Goal: Task Accomplishment & Management: Manage account settings

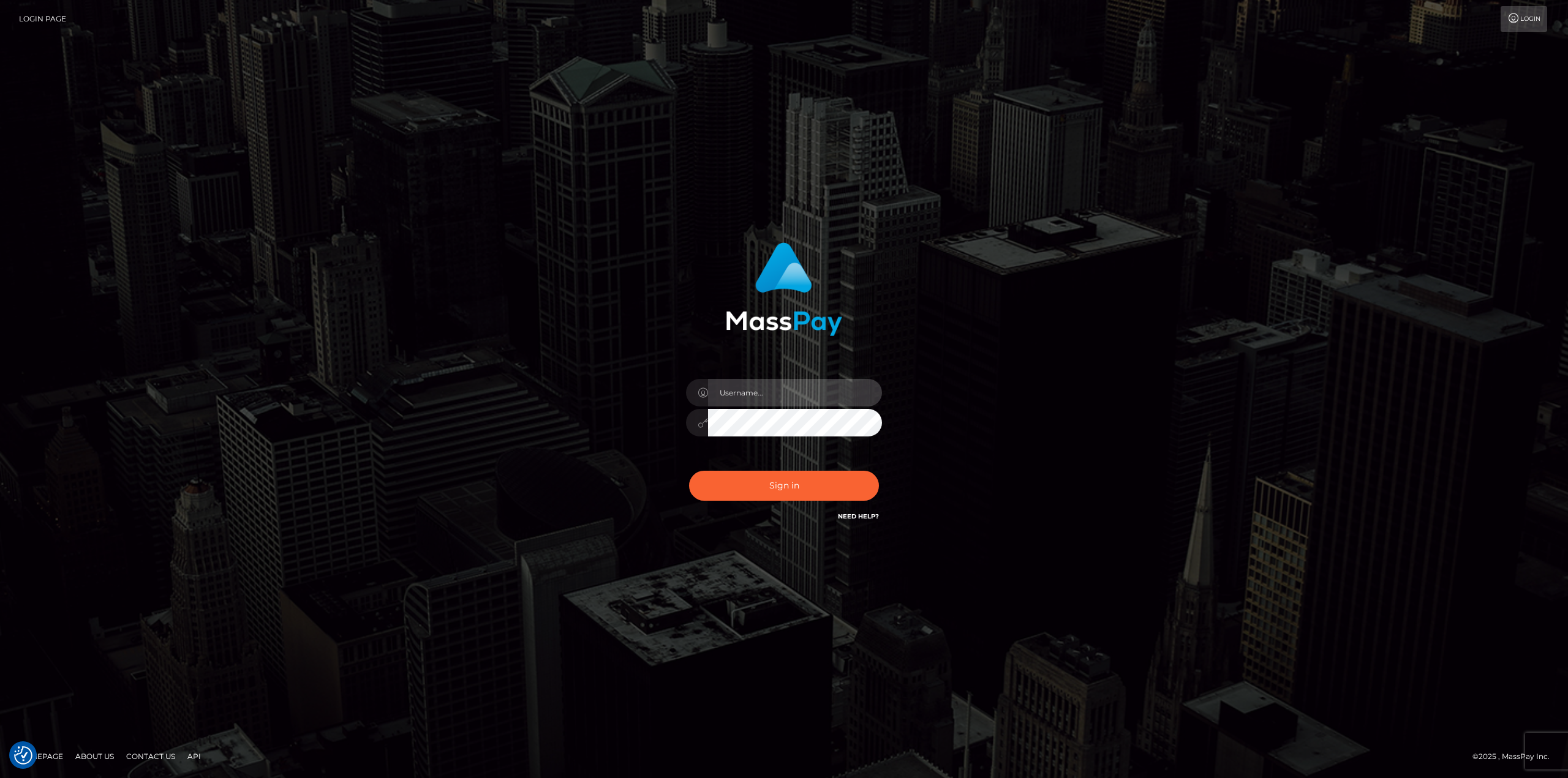
click at [777, 386] on input "text" at bounding box center [795, 393] width 174 height 28
type input "antonio.scrach"
click at [806, 481] on button "Sign in" at bounding box center [784, 485] width 190 height 30
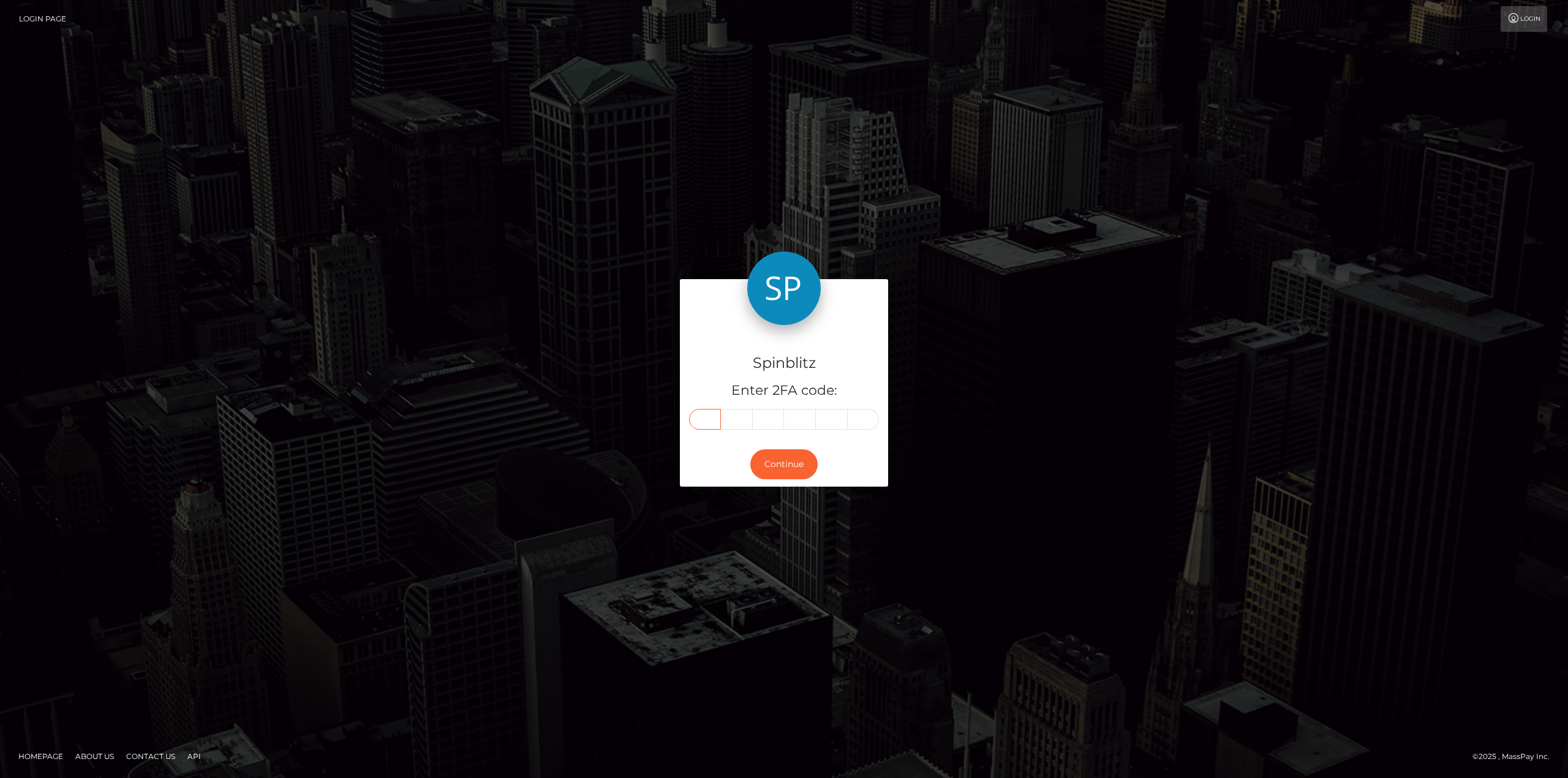
click at [716, 413] on input "text" at bounding box center [704, 419] width 32 height 21
type input "6"
type input "0"
type input "8"
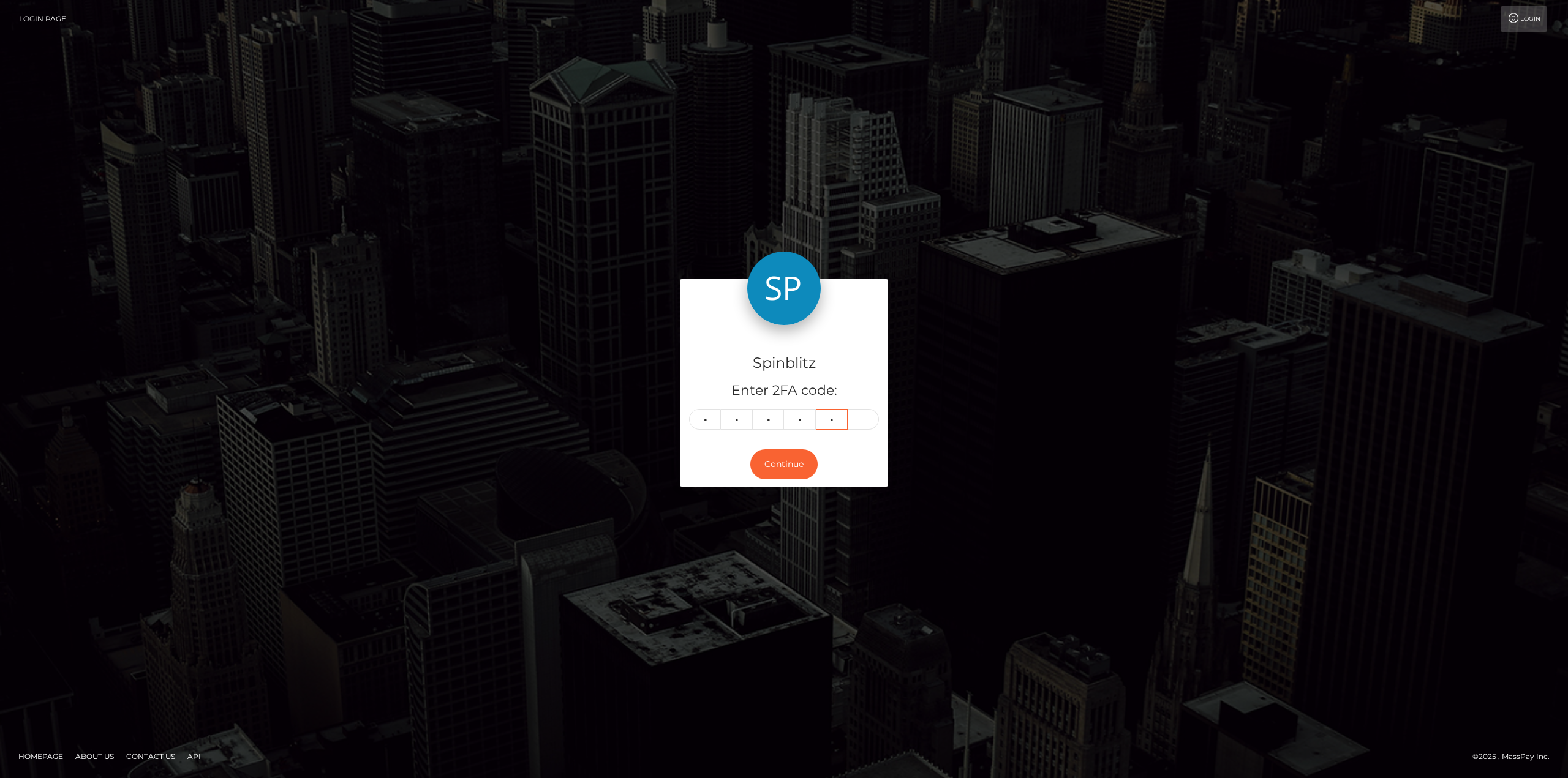
type input "2"
drag, startPoint x: 804, startPoint y: 456, endPoint x: 792, endPoint y: 470, distance: 18.4
click at [804, 456] on button "Continue" at bounding box center [784, 464] width 67 height 30
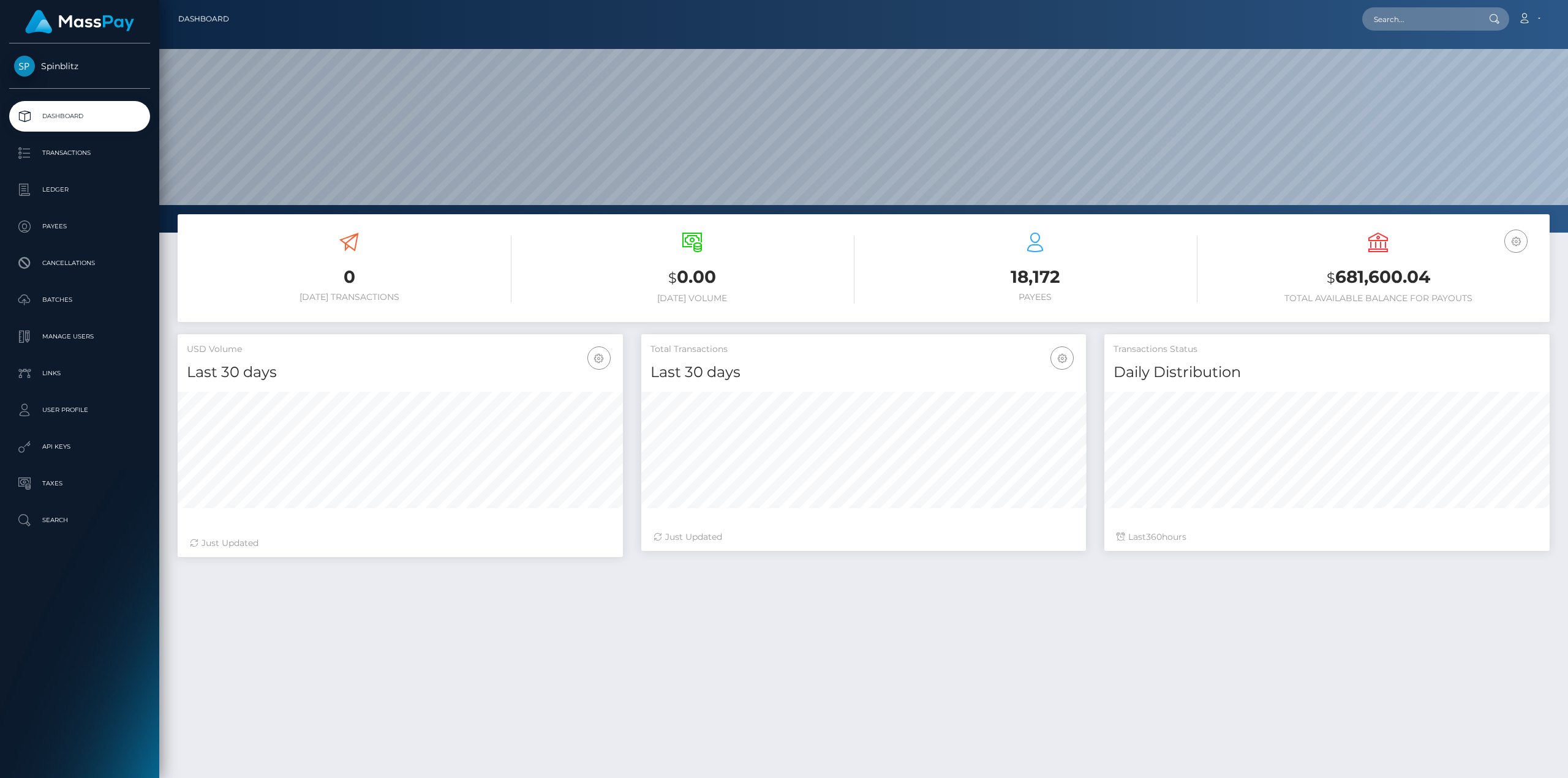
scroll to position [217, 445]
click at [1523, 240] on icon "button" at bounding box center [1516, 241] width 15 height 15
click at [1497, 278] on link "USD Balance" at bounding box center [1480, 280] width 98 height 23
click at [51, 192] on p "Ledger" at bounding box center [80, 190] width 131 height 19
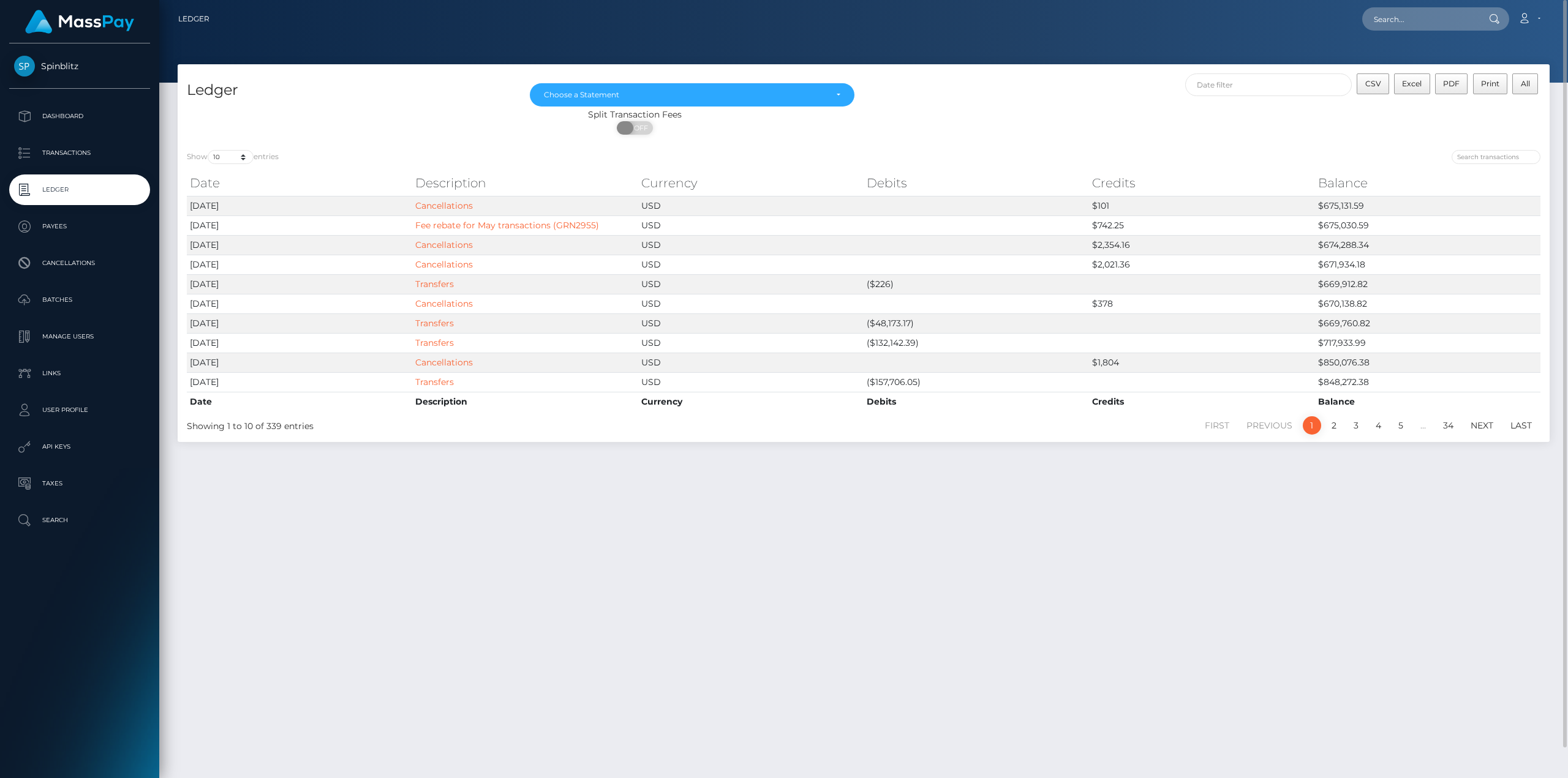
click at [631, 133] on span at bounding box center [625, 127] width 16 height 14
checkbox input "true"
click at [243, 159] on select "10 25 50 100 250" at bounding box center [230, 157] width 46 height 14
select select "100"
click at [209, 150] on select "10 25 50 100 250" at bounding box center [230, 157] width 46 height 14
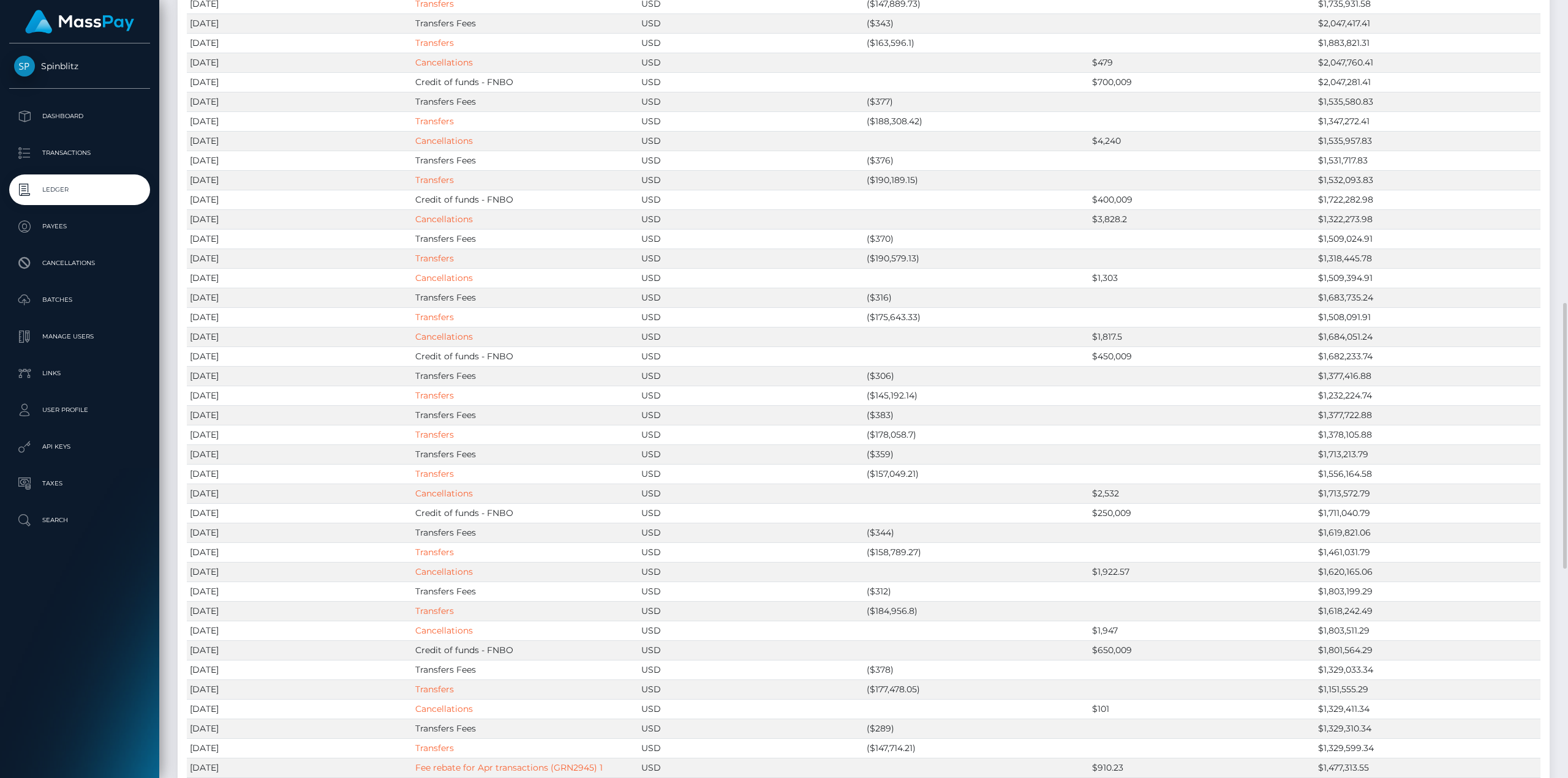
scroll to position [643, 0]
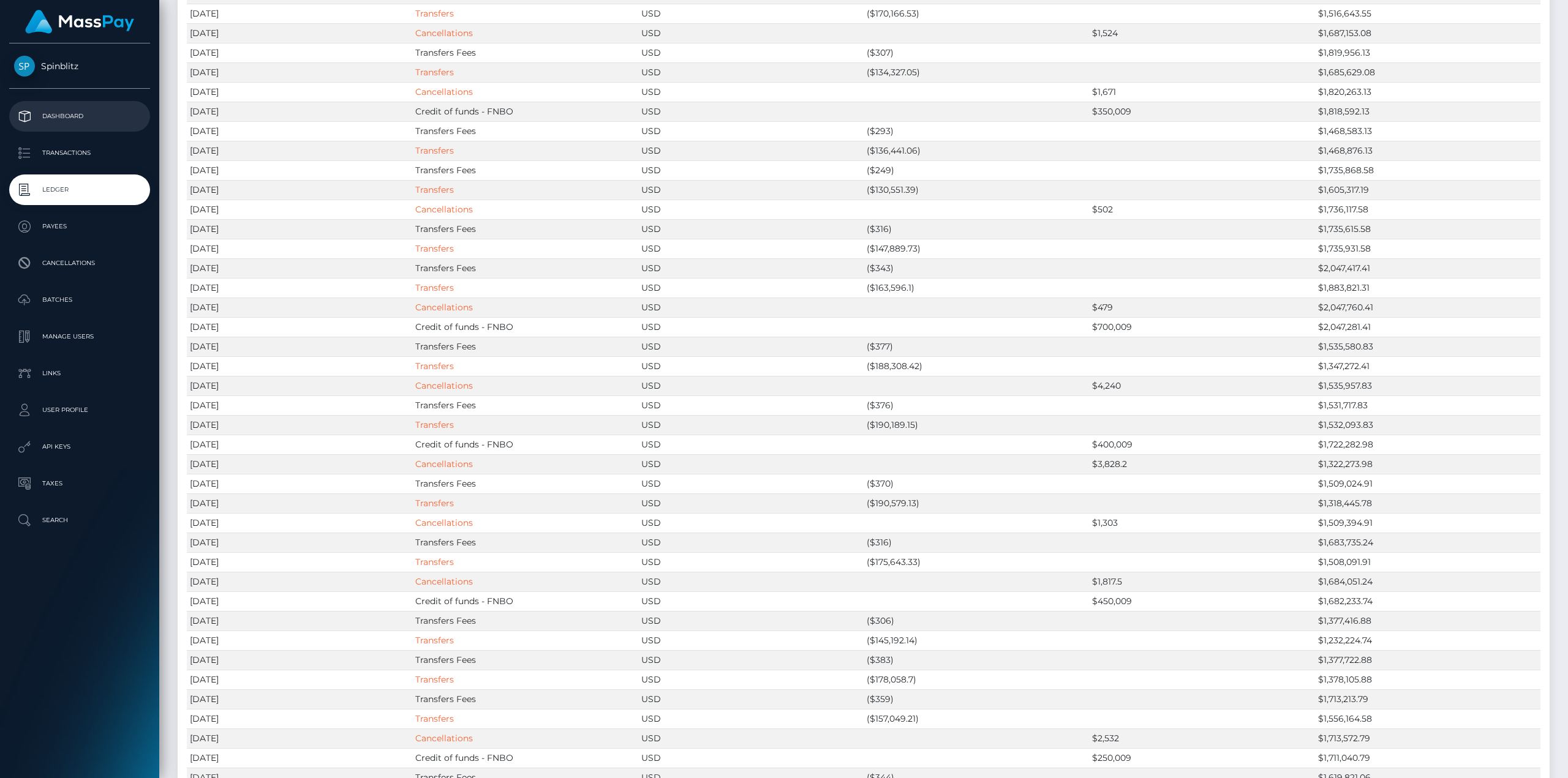
click at [64, 123] on p "Dashboard" at bounding box center [80, 116] width 131 height 19
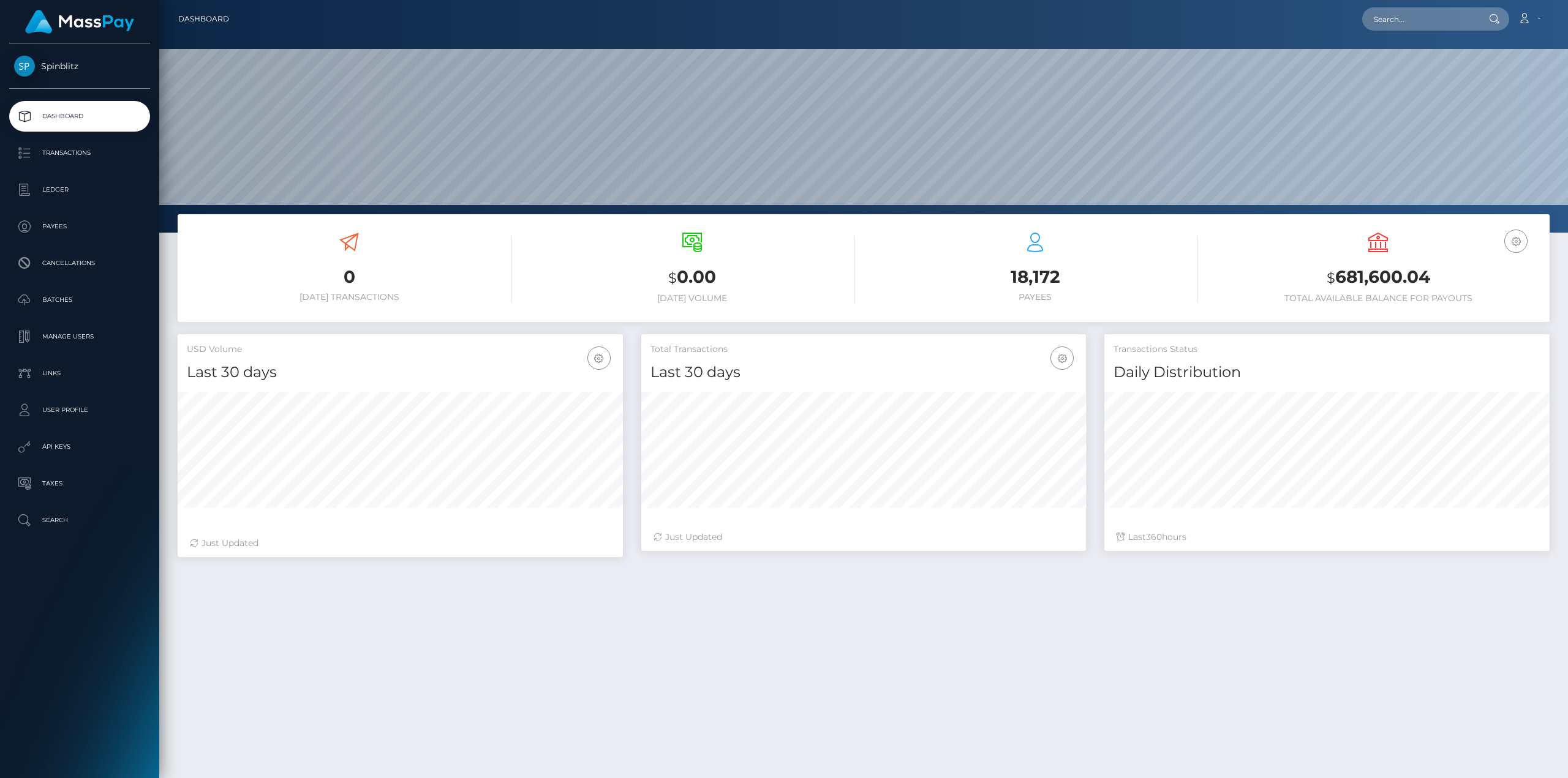
scroll to position [217, 445]
drag, startPoint x: 229, startPoint y: 277, endPoint x: 711, endPoint y: 649, distance: 608.9
click at [711, 649] on div "0 Today Transactions $ 0.00 Today Volume 18,172 $" at bounding box center [864, 565] width 1409 height 703
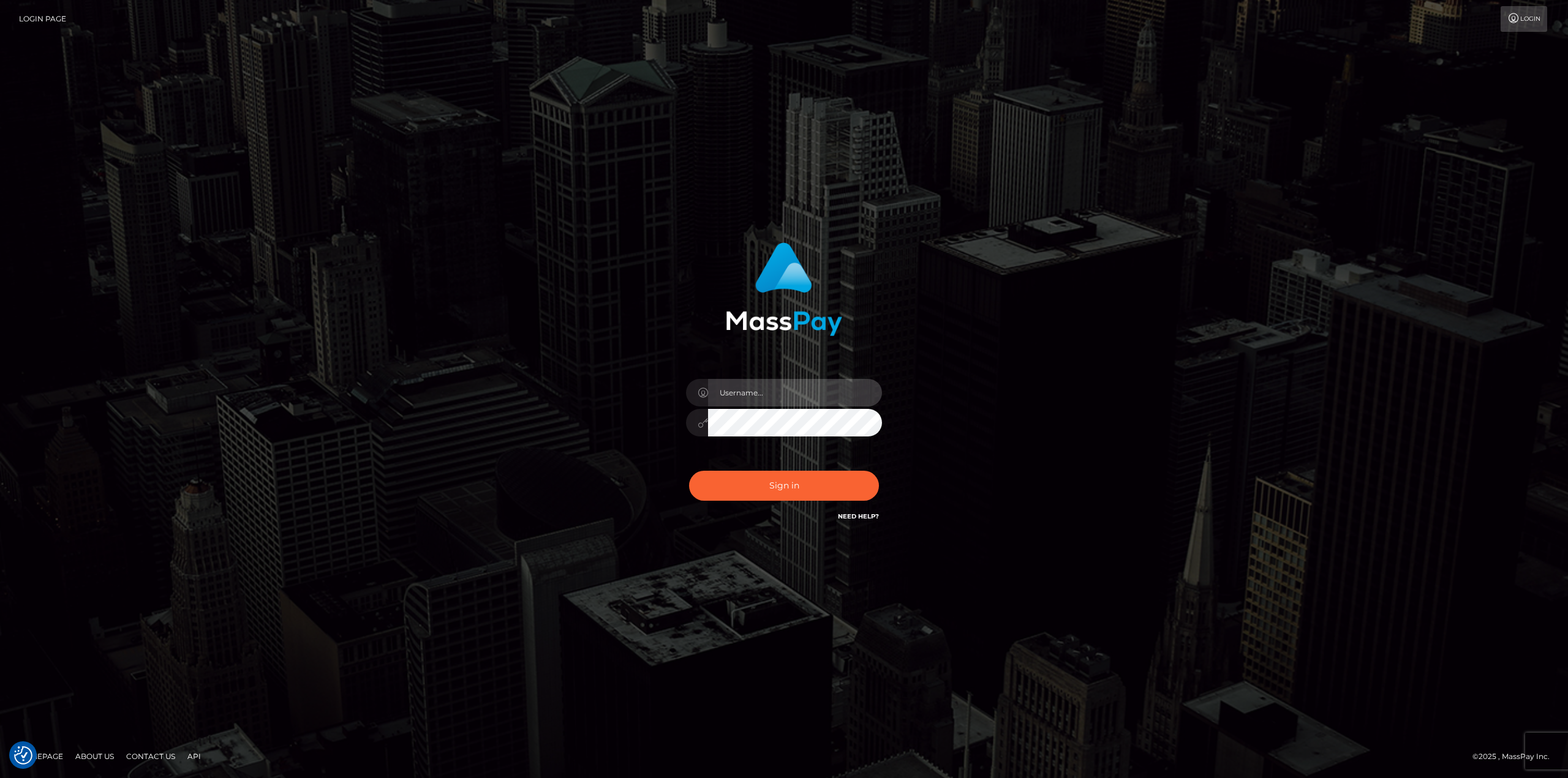
click at [780, 384] on input "text" at bounding box center [795, 393] width 174 height 28
type input "antonio.scrach"
click at [788, 491] on button "Sign in" at bounding box center [784, 485] width 190 height 30
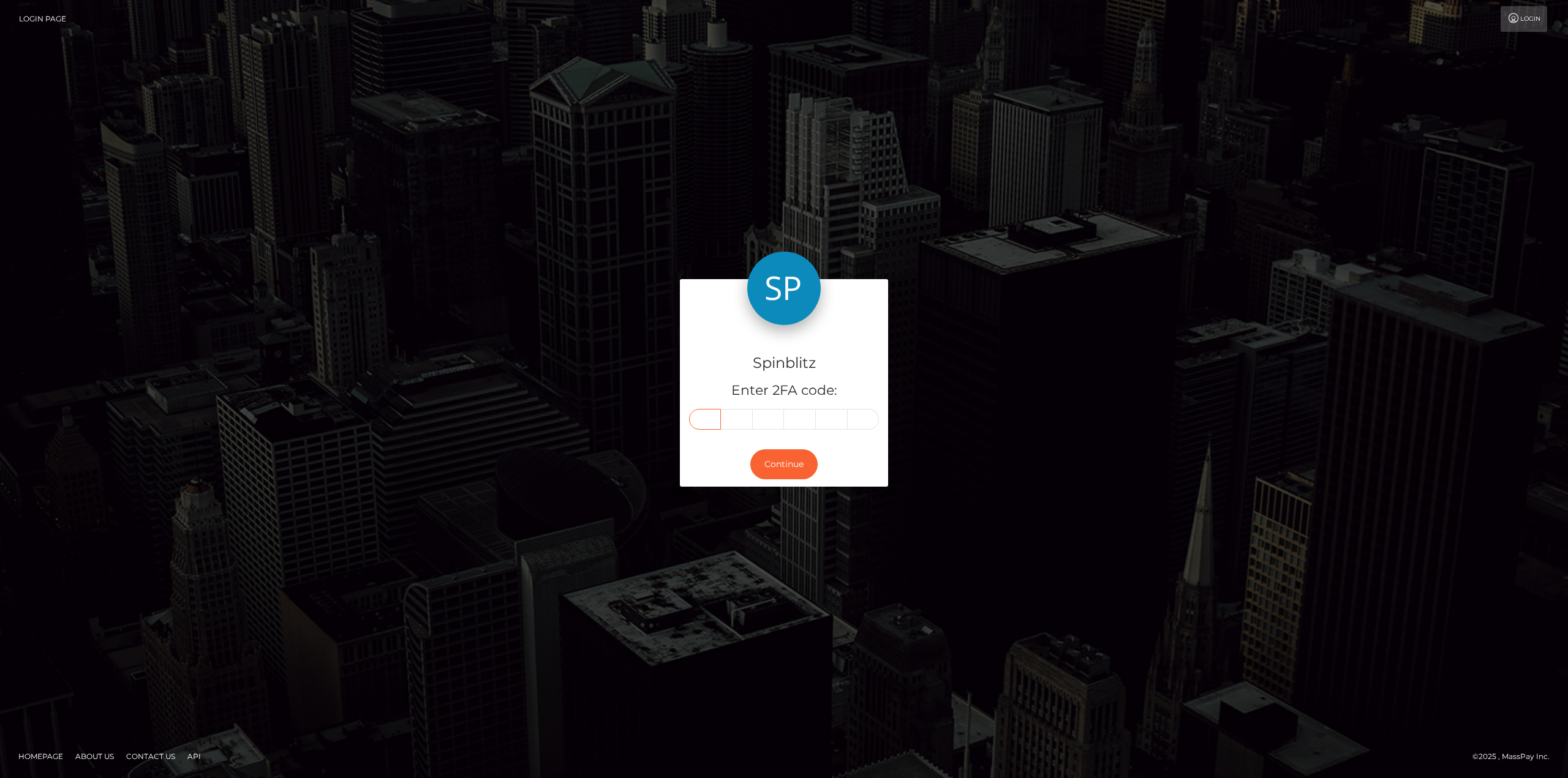
click at [708, 417] on input "text" at bounding box center [704, 419] width 32 height 21
type input "2"
type input "4"
type input "2"
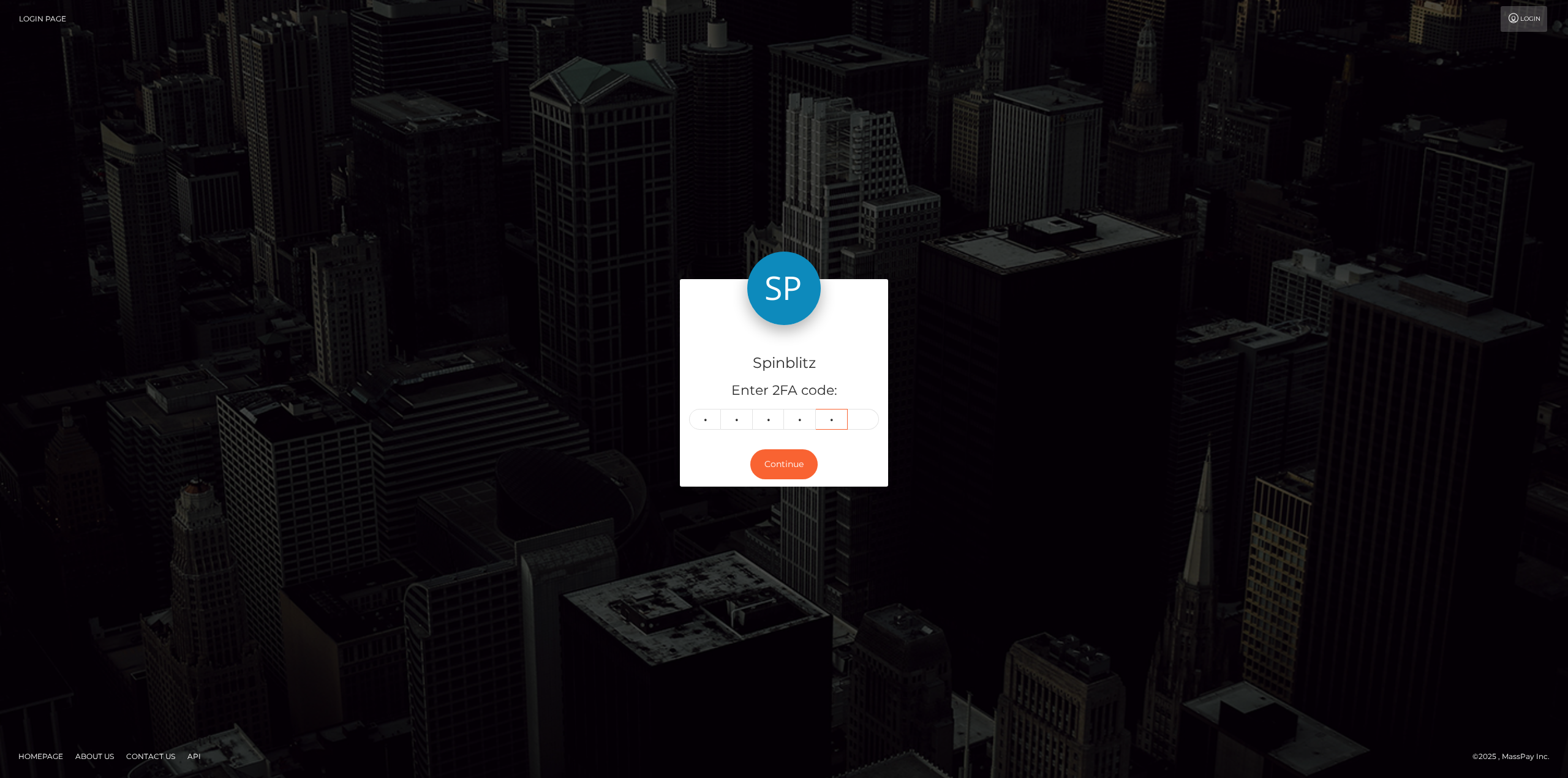
type input "5"
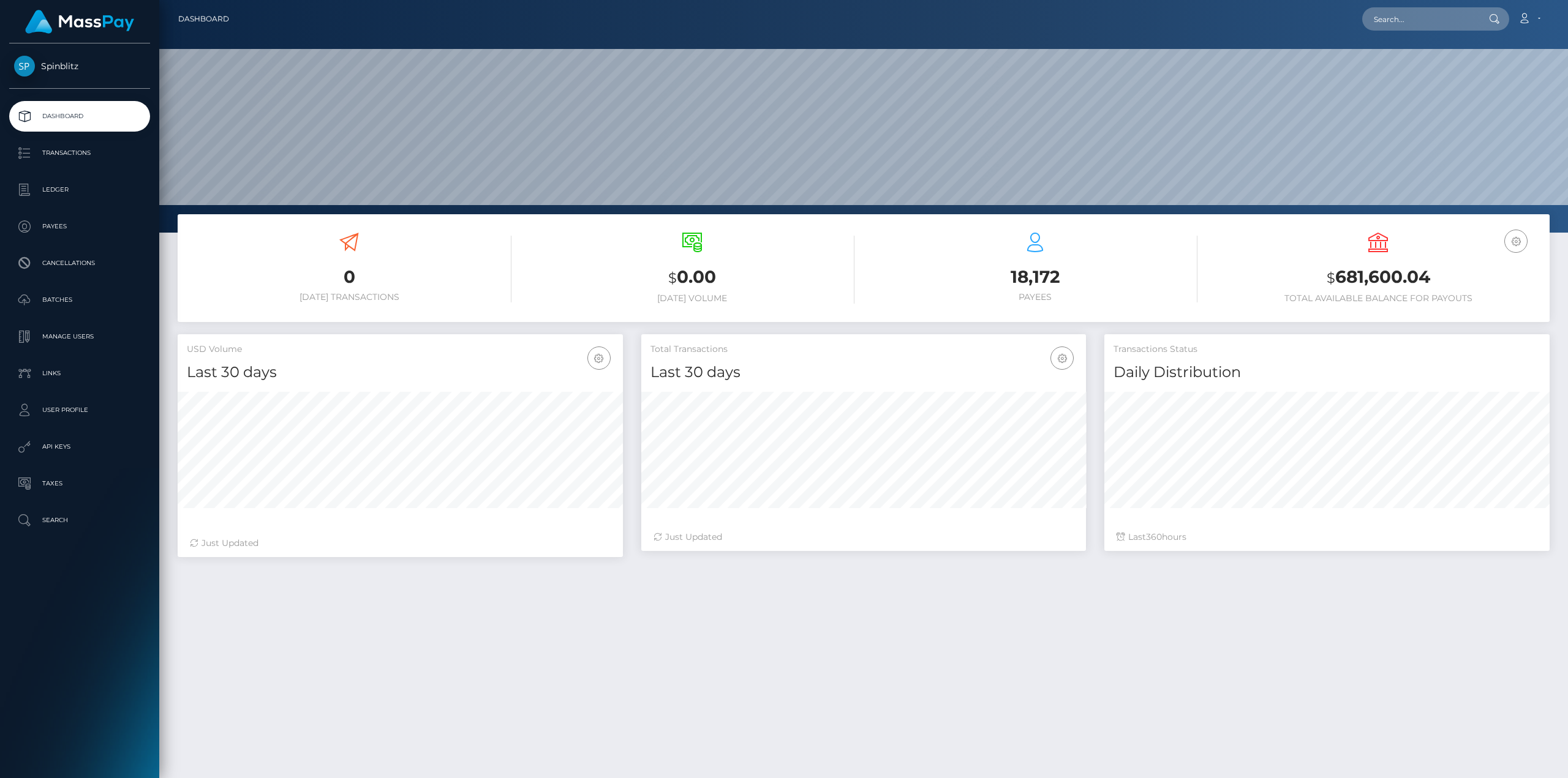
scroll to position [217, 445]
click at [75, 185] on p "Ledger" at bounding box center [80, 190] width 131 height 19
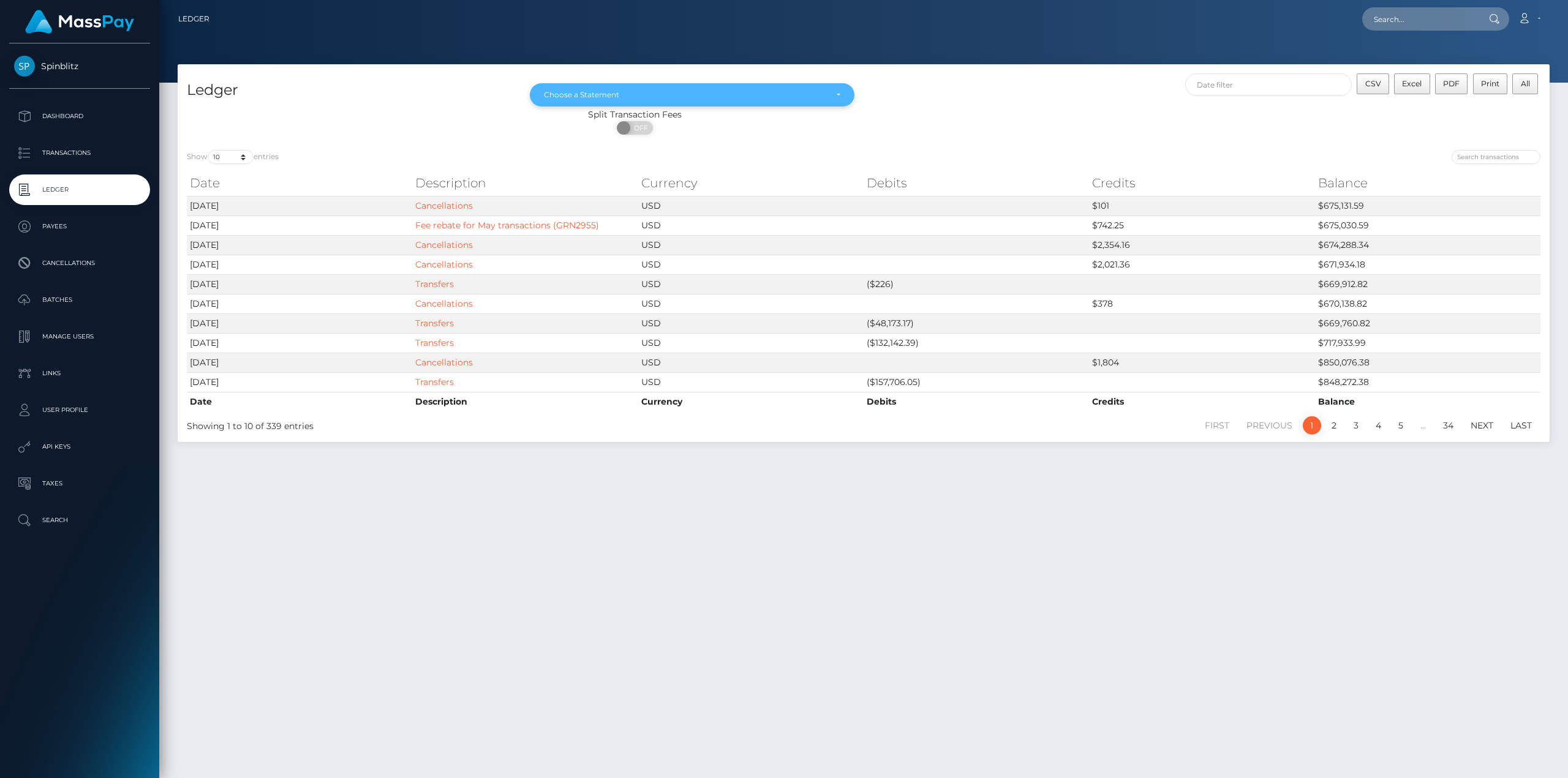
click at [771, 94] on div "Choose a Statement" at bounding box center [685, 95] width 282 height 10
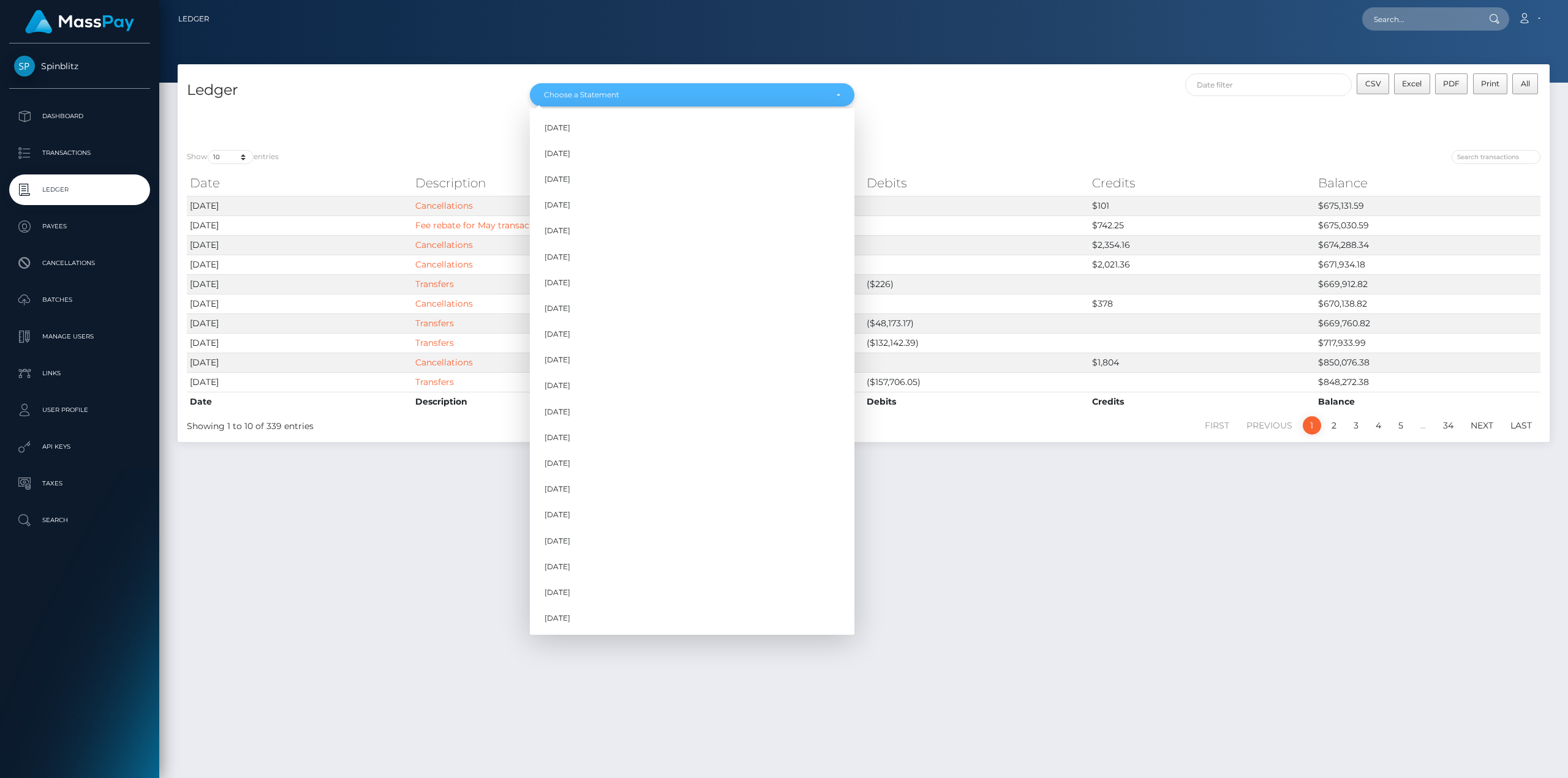
click at [771, 94] on div "Choose a Statement" at bounding box center [685, 95] width 282 height 10
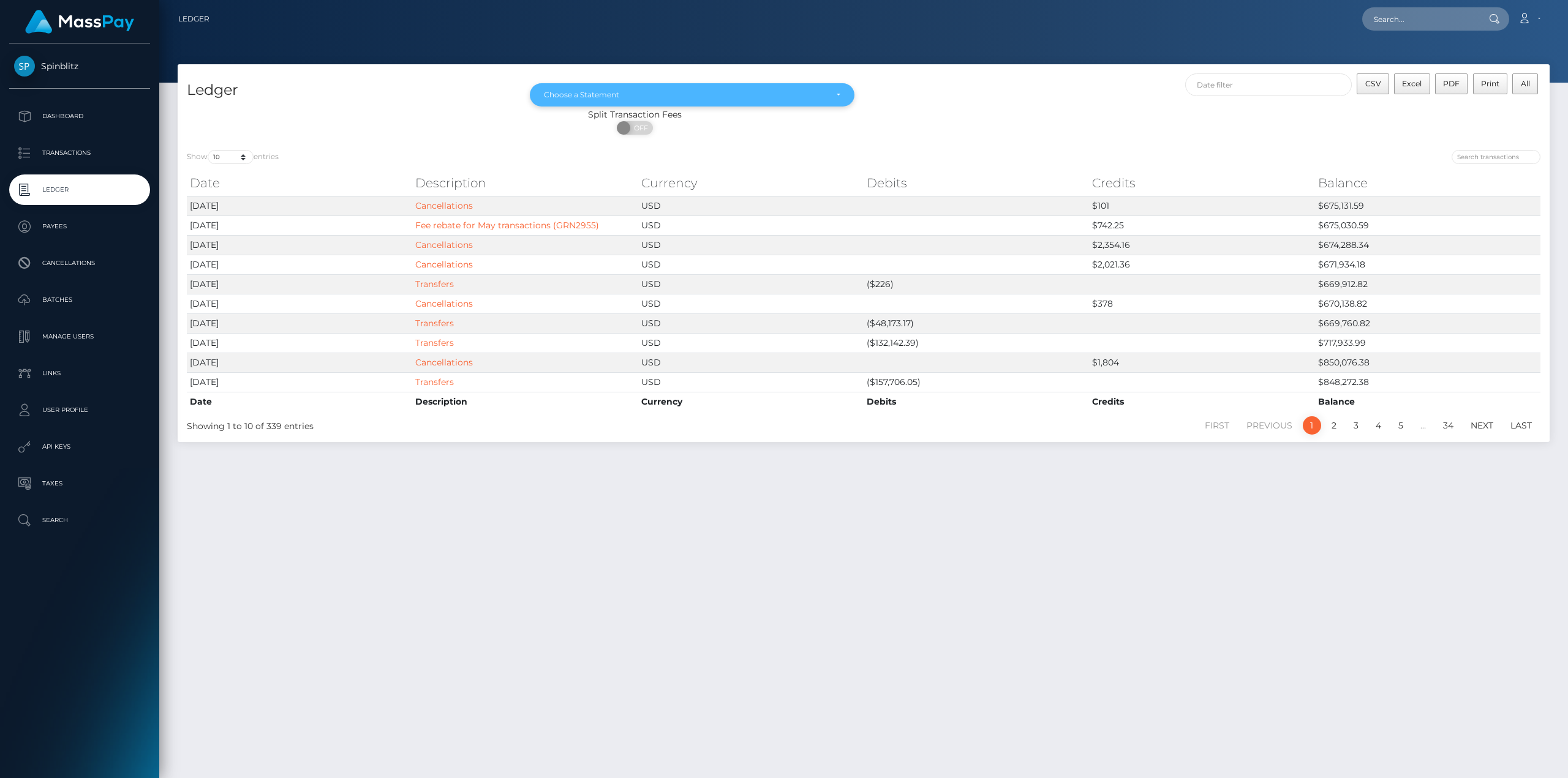
click at [771, 94] on div "Choose a Statement" at bounding box center [685, 95] width 282 height 10
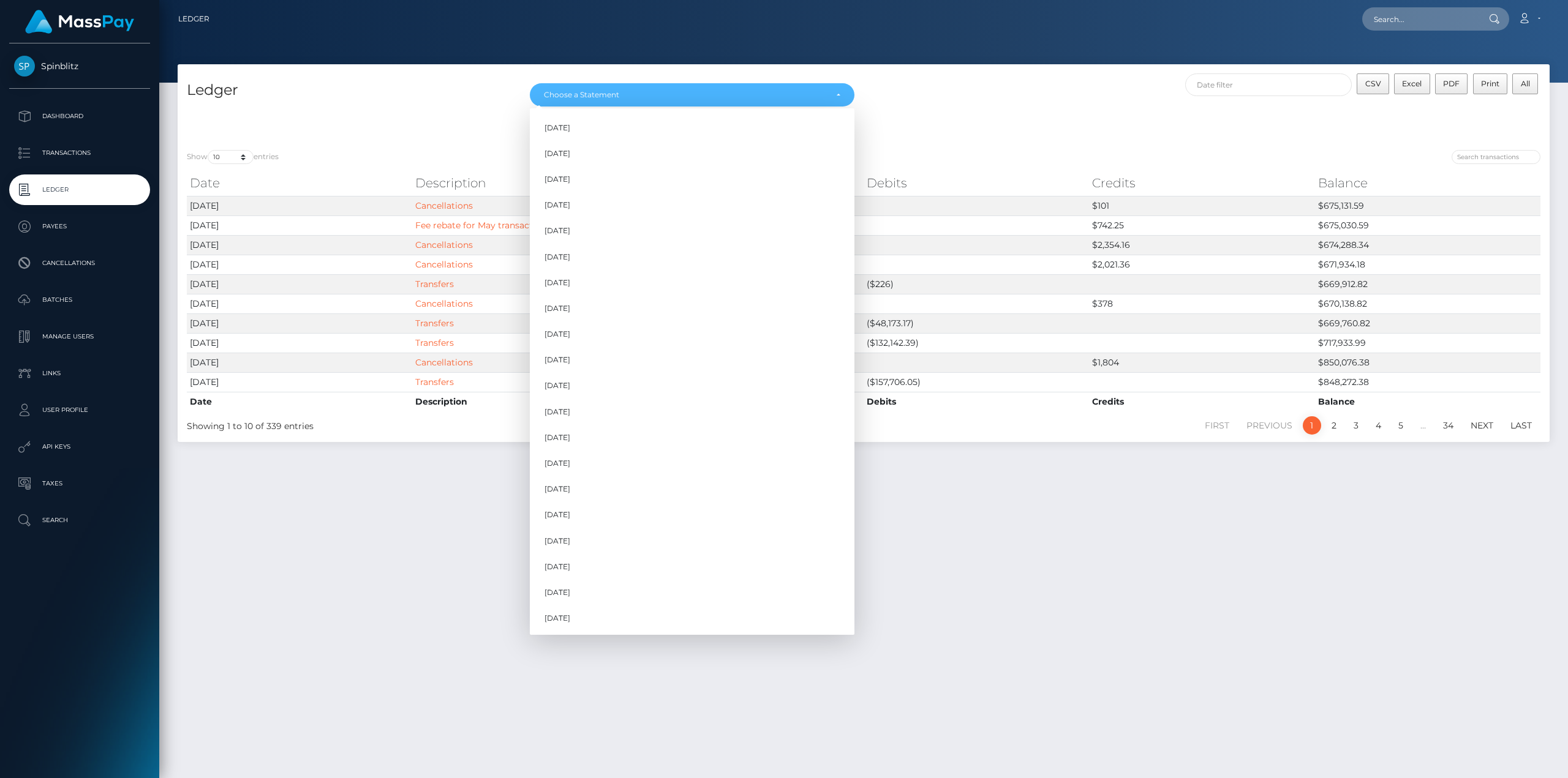
scroll to position [32, 0]
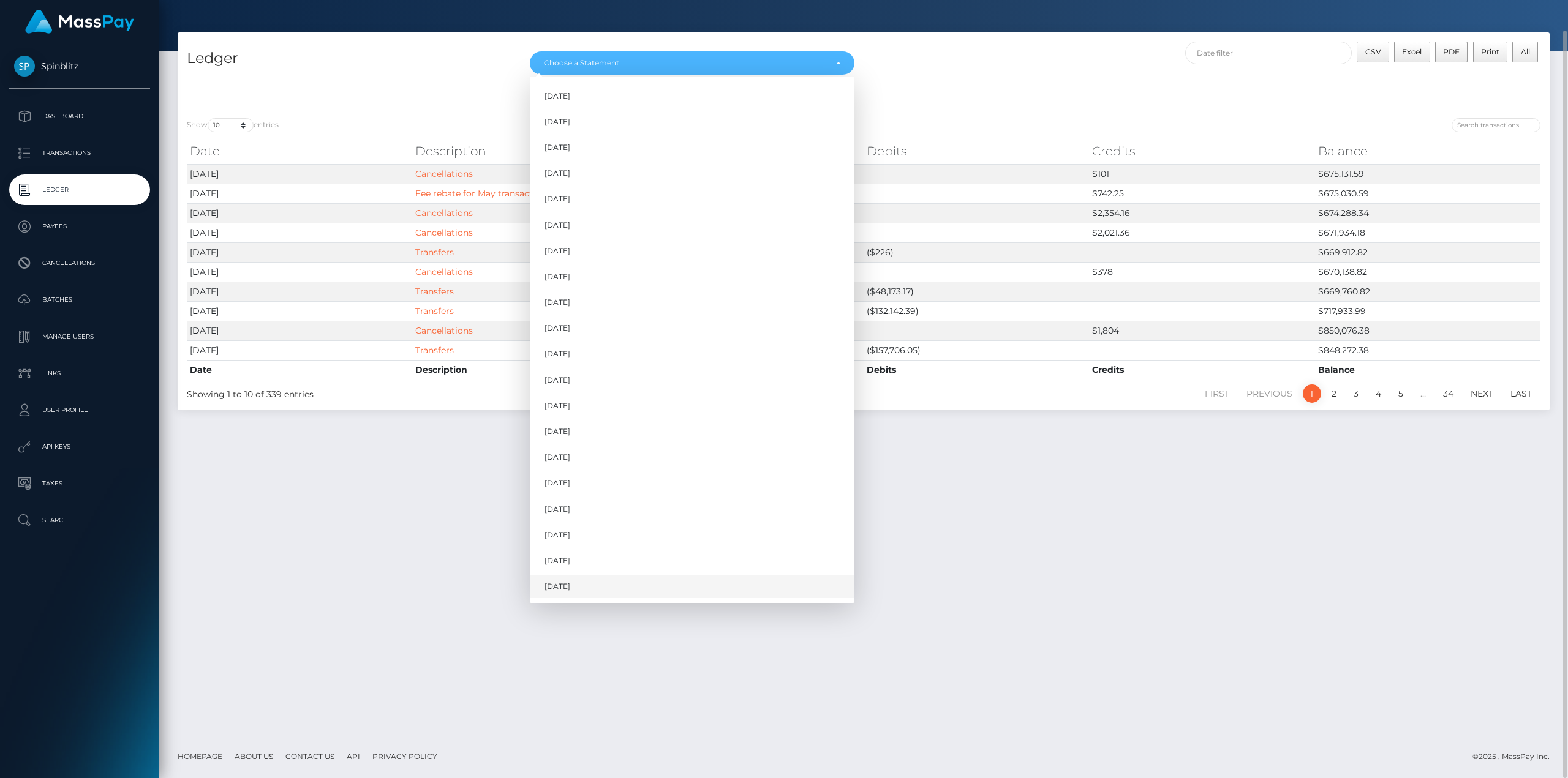
click at [648, 578] on link "Sep 2025" at bounding box center [692, 587] width 325 height 23
select select "Sep 2025"
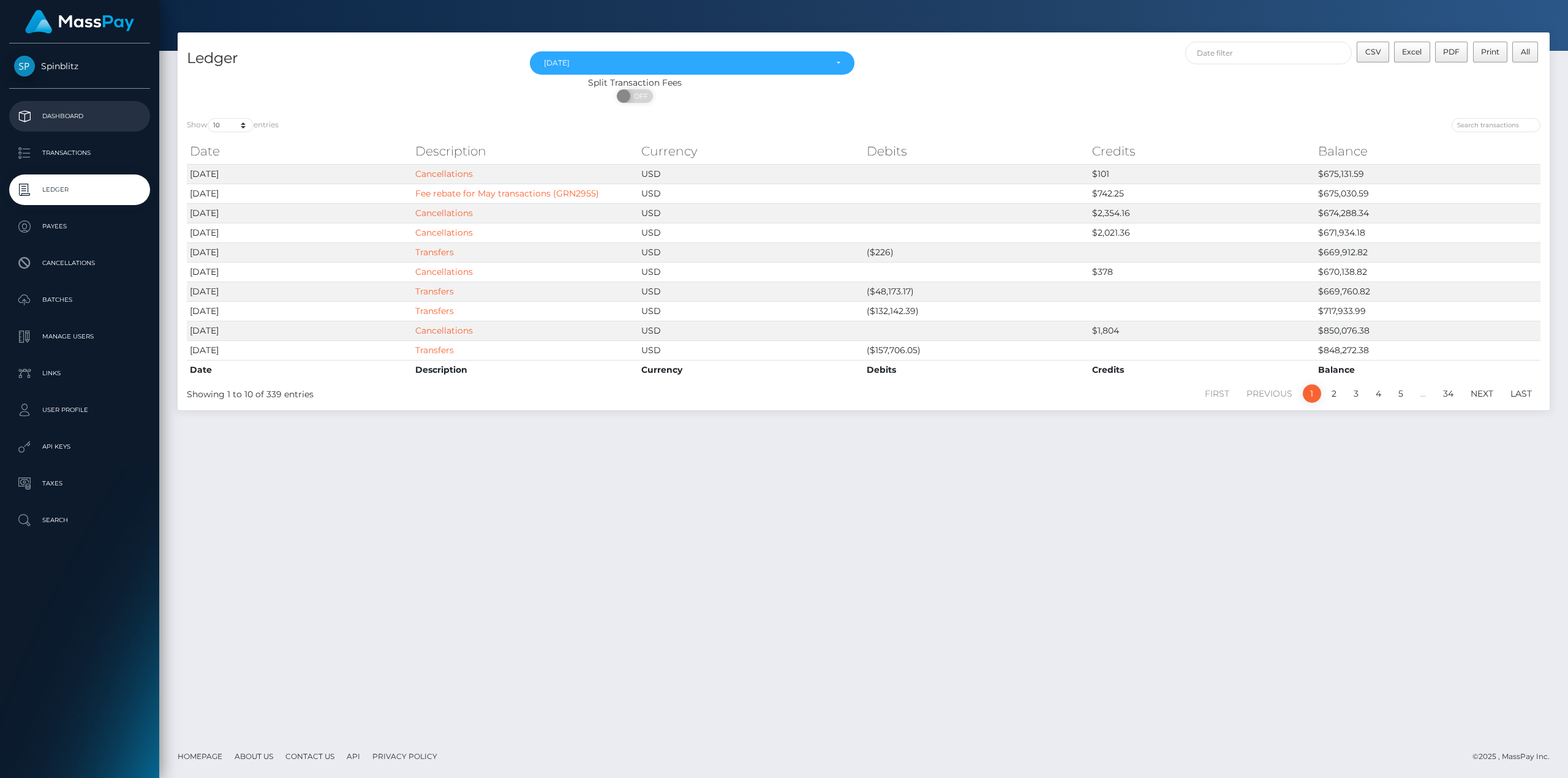
click at [100, 123] on p "Dashboard" at bounding box center [80, 116] width 131 height 19
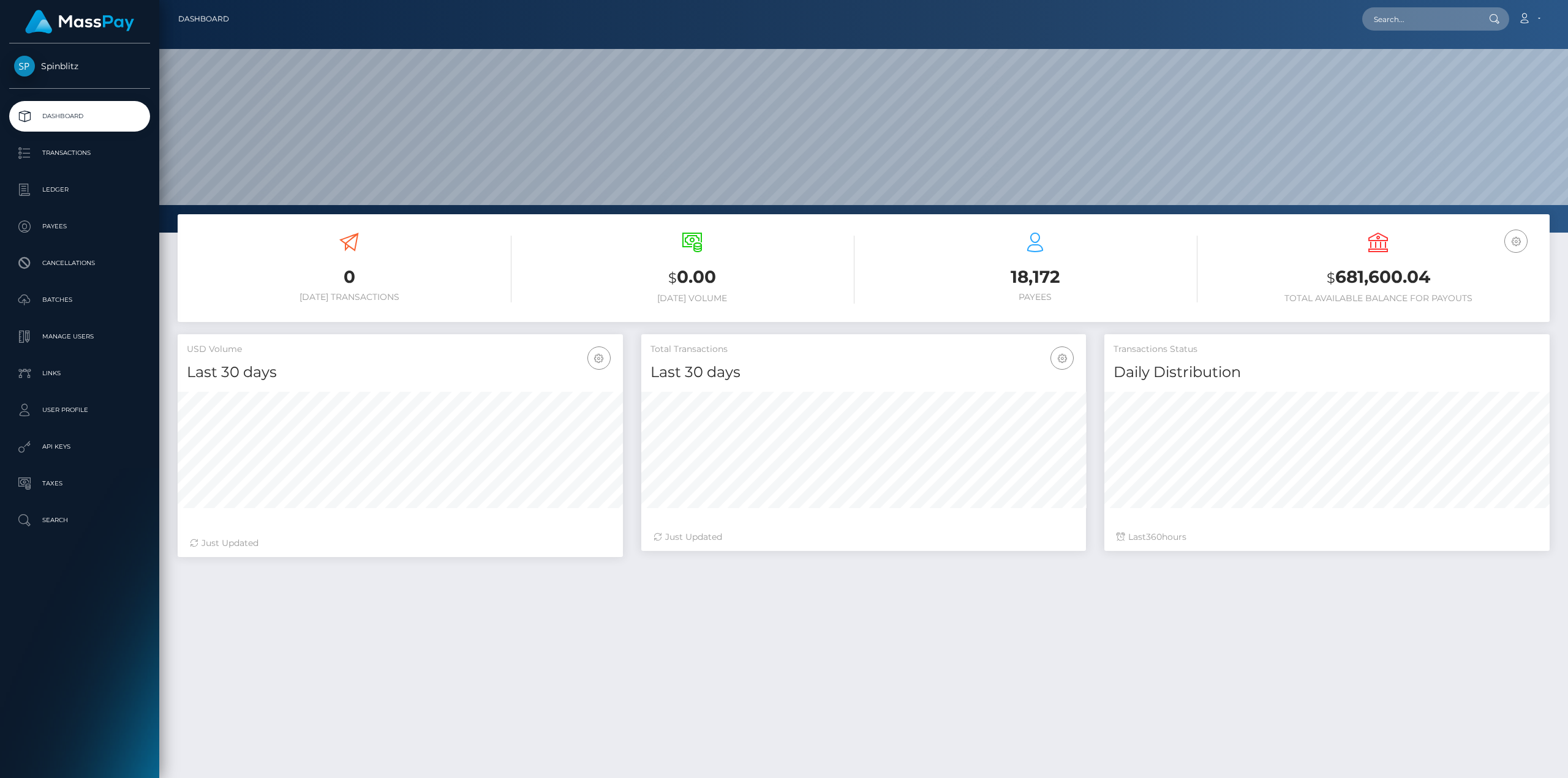
scroll to position [217, 445]
